Goal: Information Seeking & Learning: Learn about a topic

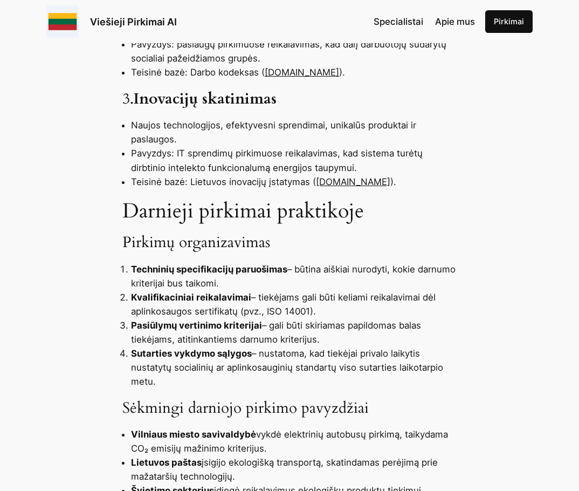
scroll to position [971, 0]
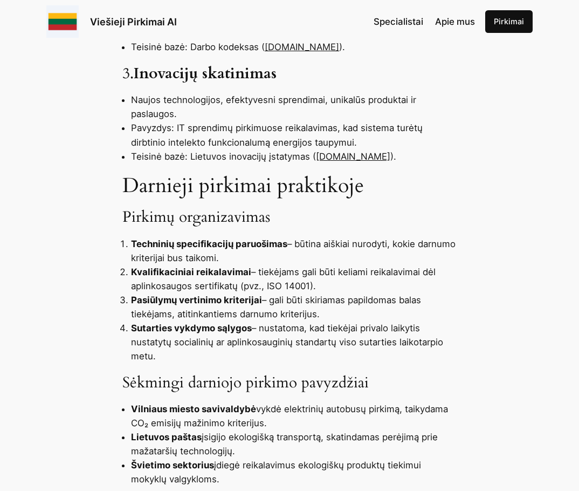
click at [289, 402] on li "Vilniaus miesto savivaldybė vykdė elektrinių autobusų pirkimą, taikydama CO₂ em…" at bounding box center [294, 416] width 326 height 28
drag, startPoint x: 284, startPoint y: 396, endPoint x: 261, endPoint y: 412, distance: 28.7
click at [266, 412] on li "Vilniaus miesto savivaldybė vykdė elektrinių autobusų pirkimą, taikydama CO₂ em…" at bounding box center [294, 416] width 326 height 28
copy li "elektrinių autobusų pirkimą, taikydama CO₂ emisijų mažinimo kriterijus."
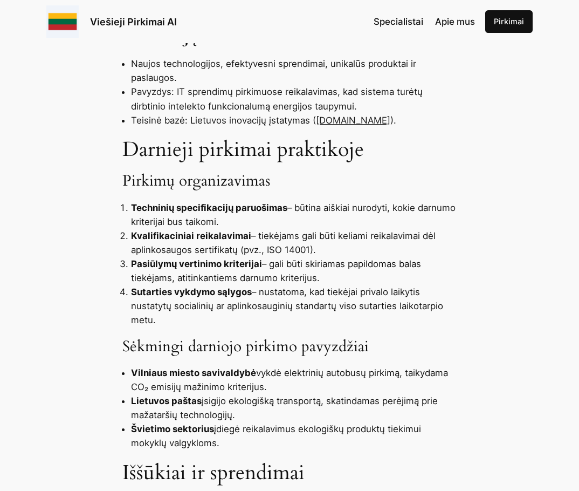
scroll to position [1079, 0]
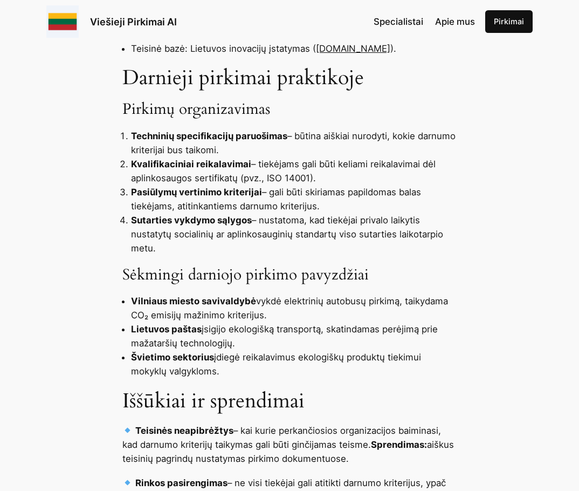
click at [203, 322] on li "Lietuvos paštas įsigijo ekologišką transportą, skatindamas perėjimą prie mažata…" at bounding box center [294, 336] width 326 height 28
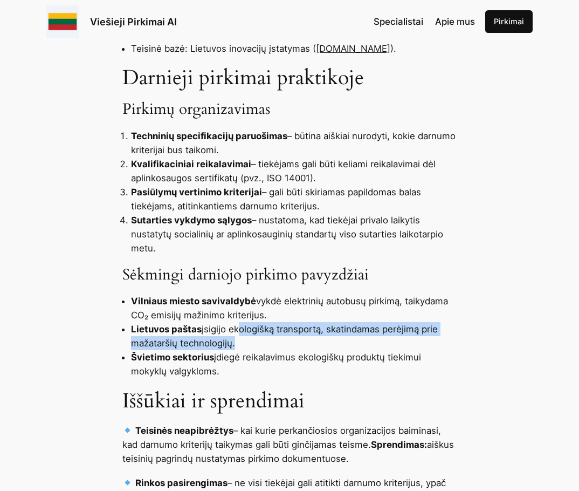
drag, startPoint x: 235, startPoint y: 317, endPoint x: 227, endPoint y: 333, distance: 18.8
click at [232, 335] on li "Lietuvos paštas įsigijo ekologišką transportą, skatindamas perėjimą prie mažata…" at bounding box center [294, 336] width 326 height 28
copy li "kologišką transportą, skatindamas perėjimą prie mažataršių technologijų"
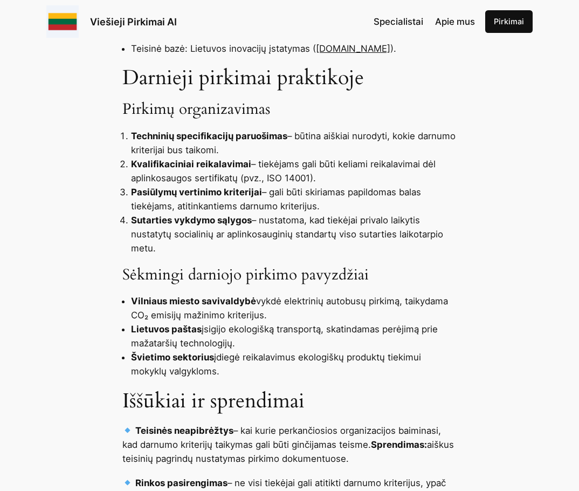
click at [218, 350] on li "Švietimo sektorius įdiegė reikalavimus ekologiškų produktų tiekimui mokyklų val…" at bounding box center [294, 364] width 326 height 28
drag, startPoint x: 217, startPoint y: 346, endPoint x: 195, endPoint y: 359, distance: 25.4
click at [218, 359] on li "Švietimo sektorius įdiegė reikalavimus ekologiškų produktų tiekimui mokyklų val…" at bounding box center [294, 364] width 326 height 28
copy li "įdiegė reikalavimus ekologiškų produktų tiekimui mokyklų valgykloms."
